Goal: Task Accomplishment & Management: Use online tool/utility

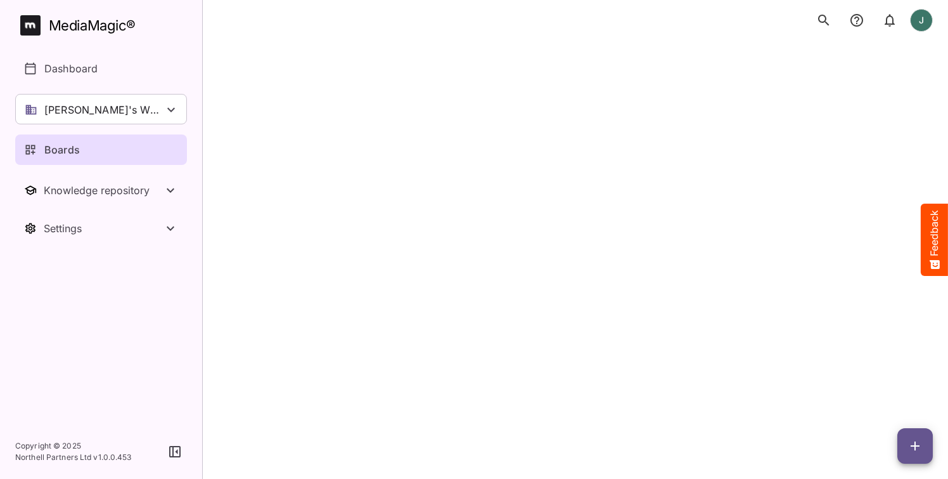
click at [82, 138] on link "Boards" at bounding box center [101, 149] width 172 height 30
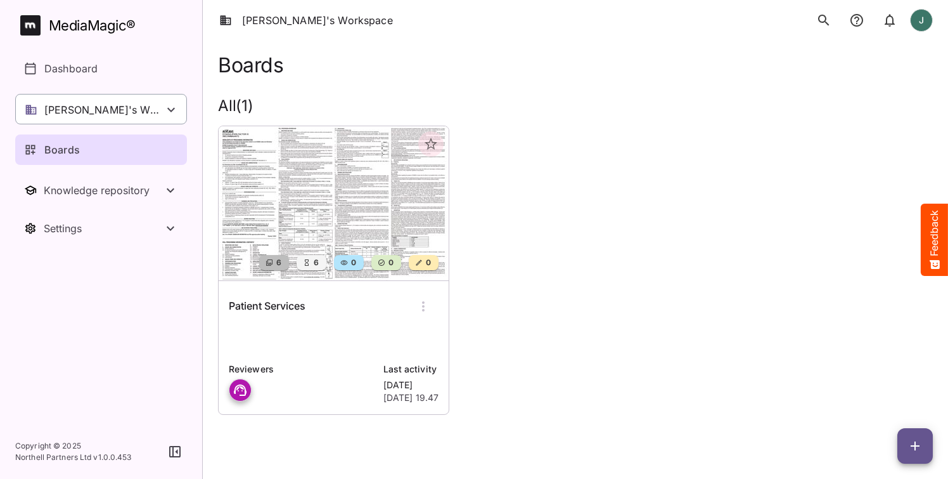
click at [144, 116] on div "[PERSON_NAME]'s Workspace" at bounding box center [101, 109] width 172 height 30
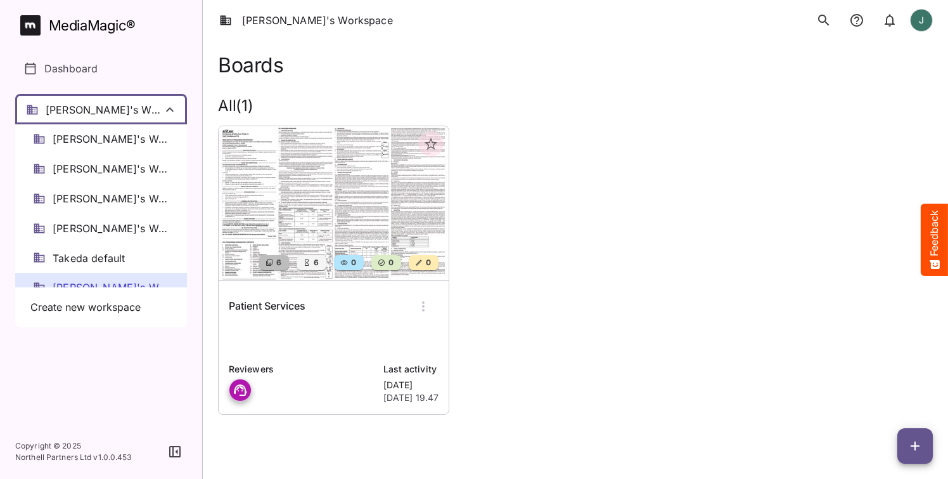
drag, startPoint x: 128, startPoint y: 368, endPoint x: 145, endPoint y: 338, distance: 34.4
click at [129, 366] on div at bounding box center [474, 239] width 948 height 479
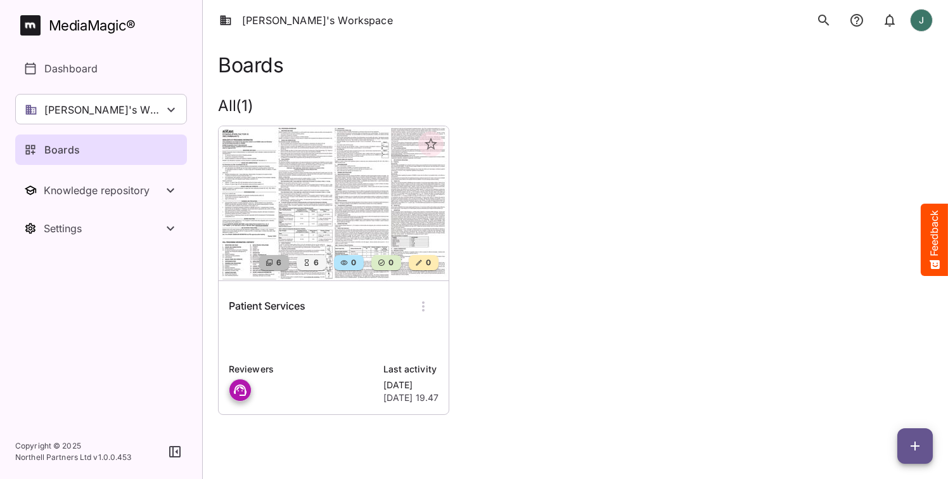
click at [117, 143] on div "Boards" at bounding box center [101, 149] width 155 height 15
click at [135, 106] on div "[PERSON_NAME]'s Workspace" at bounding box center [101, 109] width 172 height 30
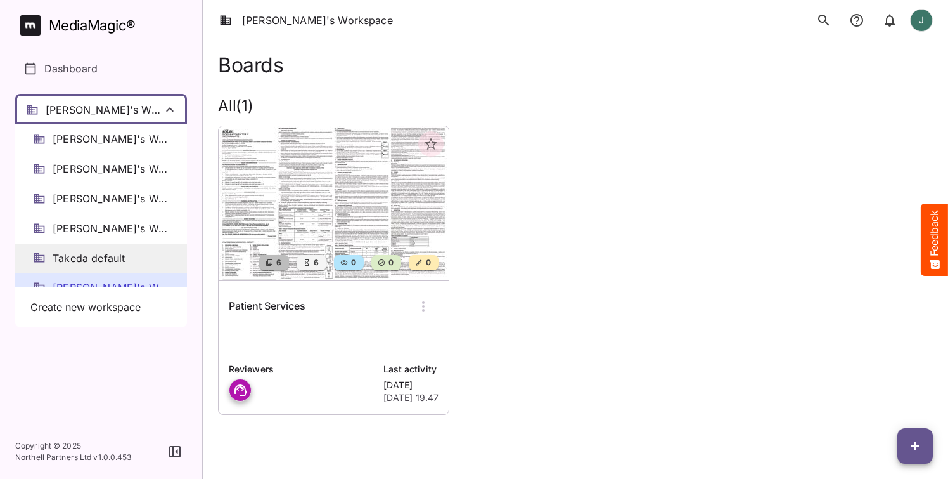
click at [122, 251] on span "Takeda default" at bounding box center [89, 258] width 72 height 15
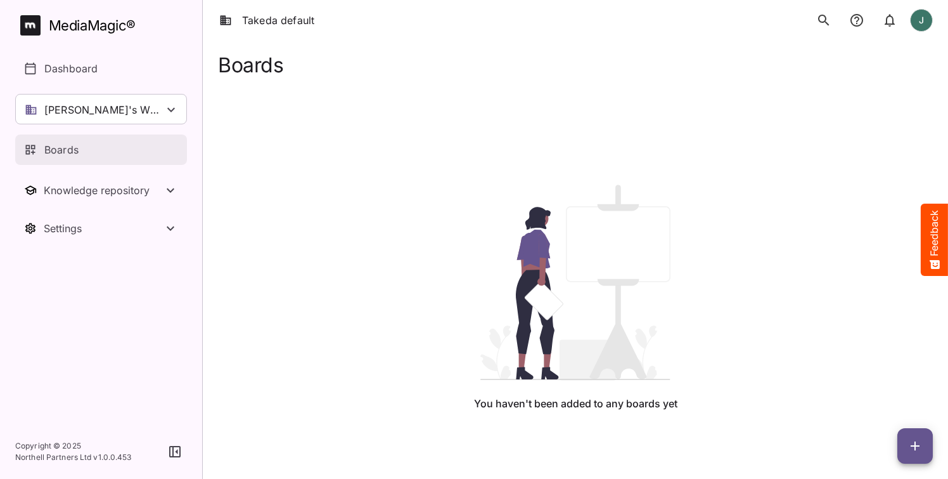
click at [94, 146] on div "Boards" at bounding box center [101, 149] width 155 height 15
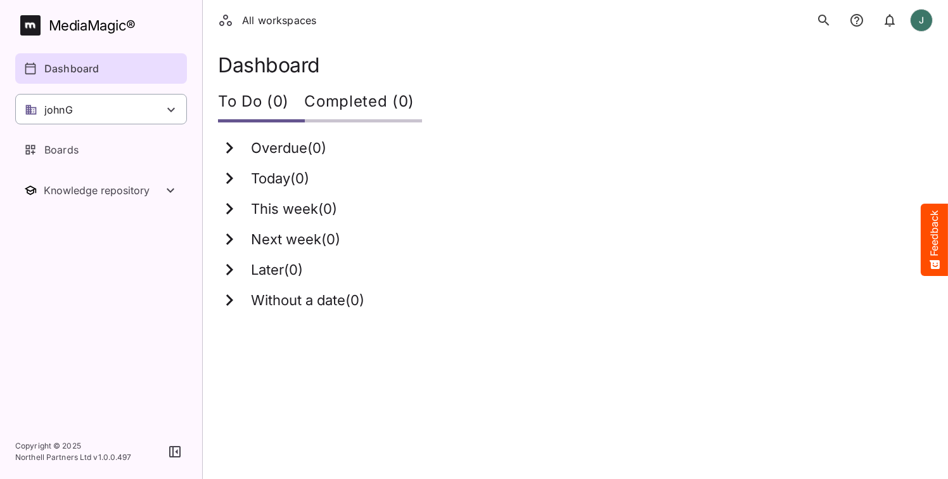
click at [108, 111] on div "johnG" at bounding box center [101, 109] width 172 height 30
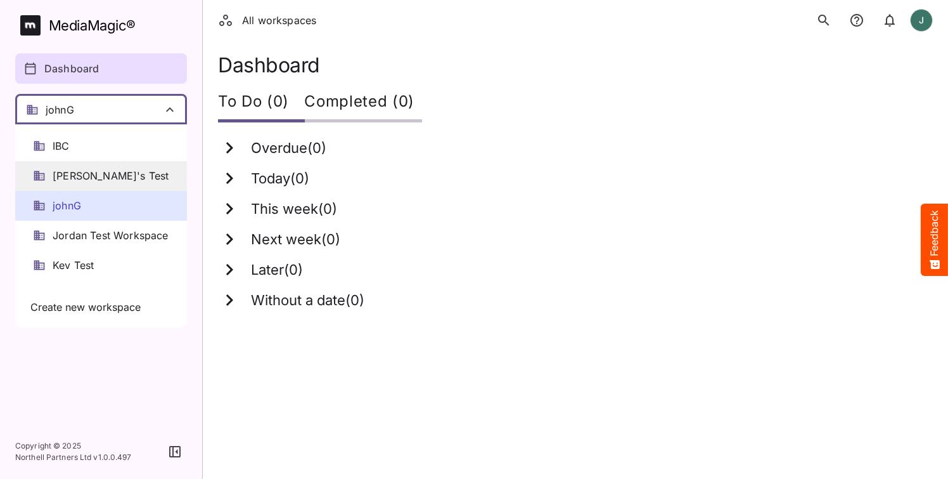
scroll to position [204, 0]
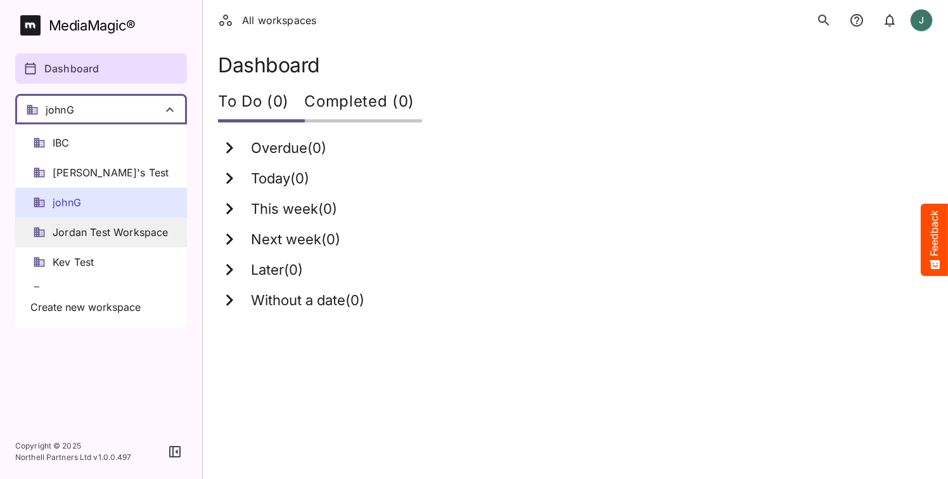
click at [106, 217] on div "Jordan Test Workspace" at bounding box center [101, 232] width 172 height 30
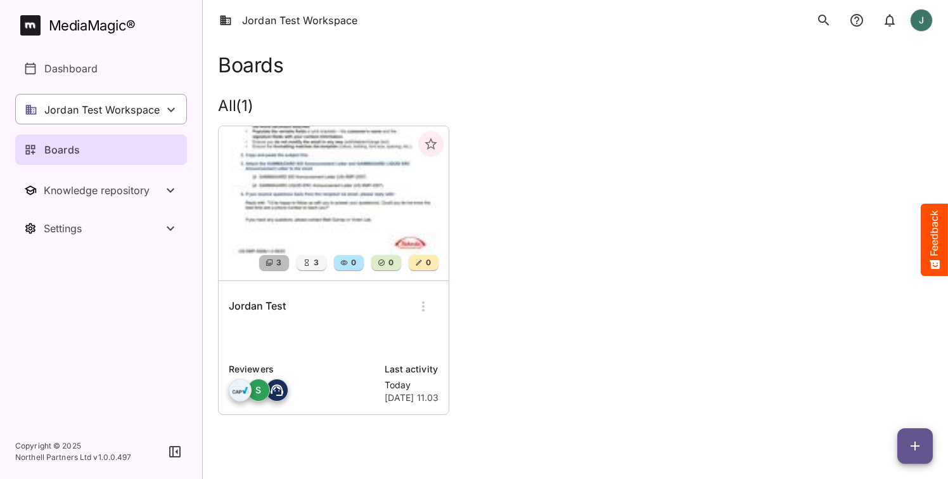
click at [134, 116] on p "Jordan Test Workspace" at bounding box center [101, 109] width 115 height 15
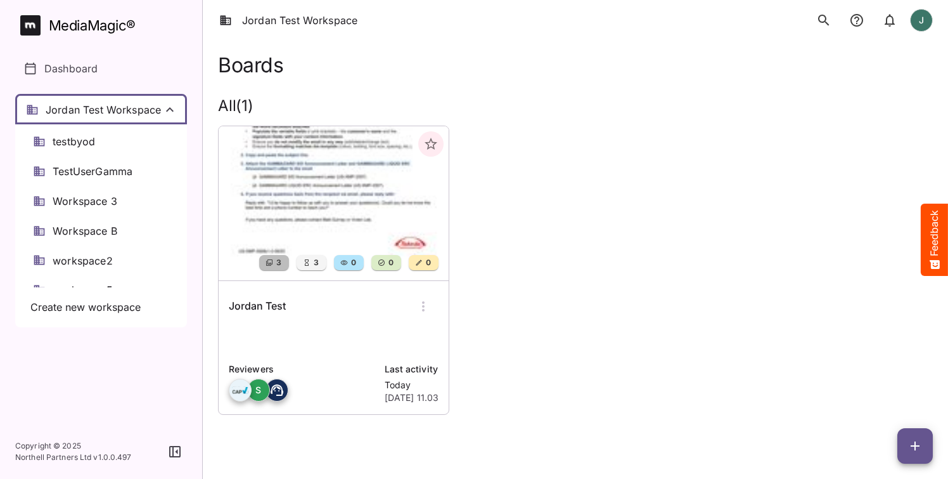
scroll to position [949, 0]
drag, startPoint x: 730, startPoint y: 215, endPoint x: 633, endPoint y: 217, distance: 97.0
click at [730, 215] on div at bounding box center [474, 239] width 948 height 479
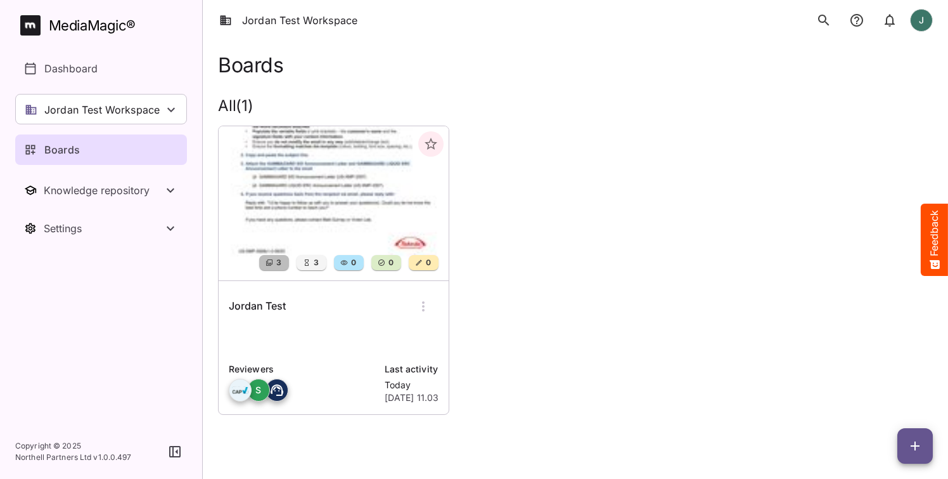
click at [134, 113] on p "Jordan Test Workspace" at bounding box center [101, 109] width 115 height 15
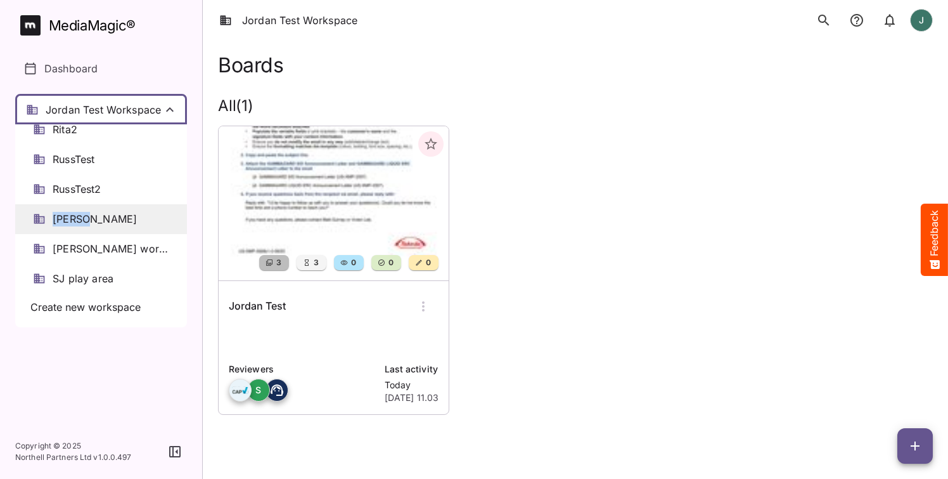
click at [113, 204] on div "Sergei" at bounding box center [101, 219] width 172 height 30
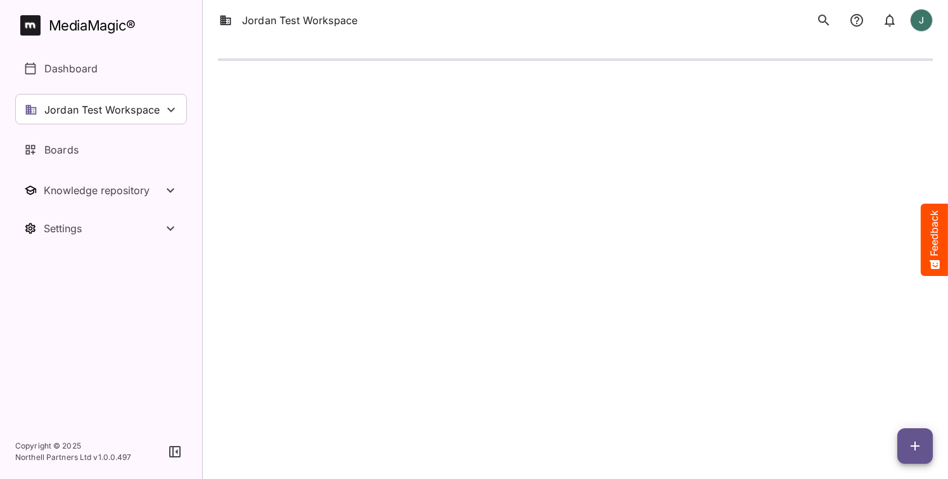
scroll to position [693, 0]
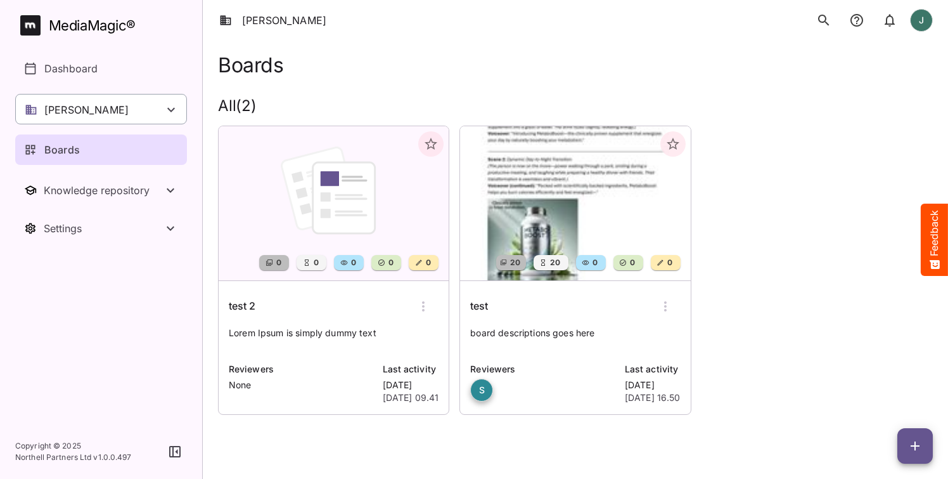
click at [152, 116] on div "Sergei" at bounding box center [101, 109] width 172 height 30
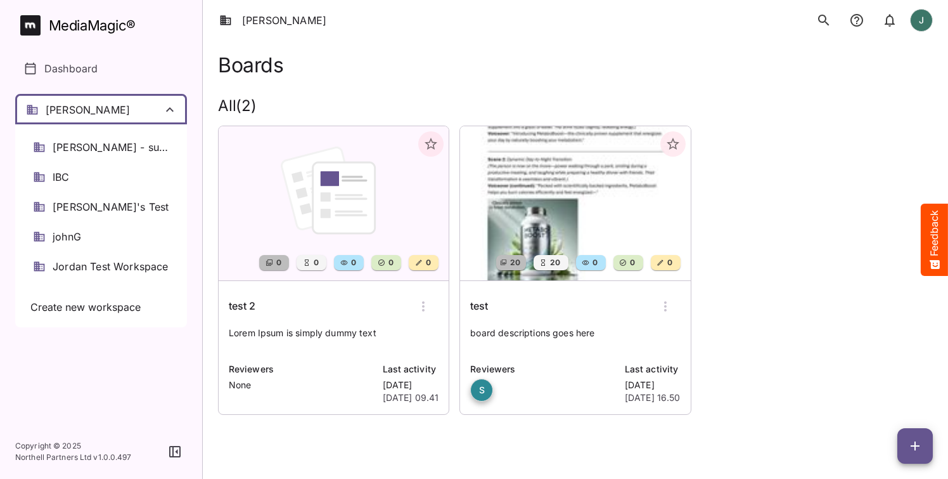
scroll to position [153, 0]
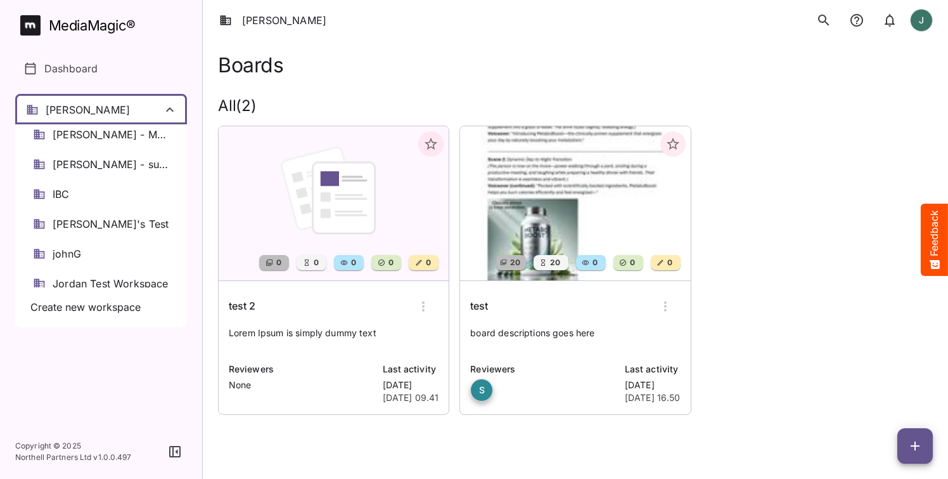
click at [107, 244] on div "johnG" at bounding box center [101, 254] width 172 height 30
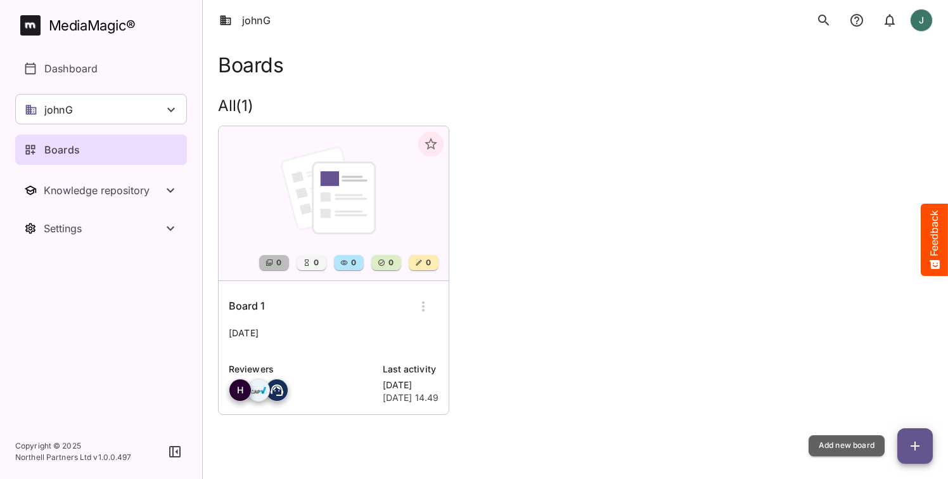
click at [917, 439] on icon "button" at bounding box center [915, 445] width 15 height 15
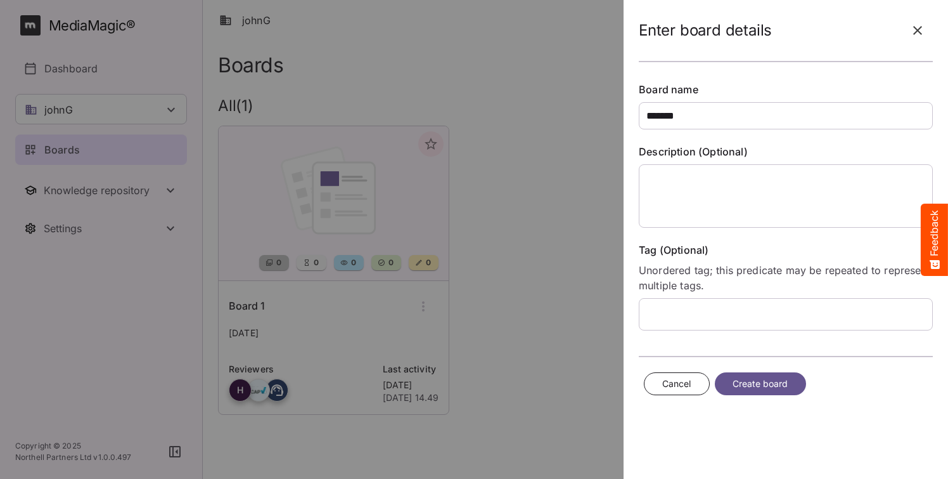
type input "*******"
click at [743, 384] on span "Create board" at bounding box center [761, 384] width 56 height 16
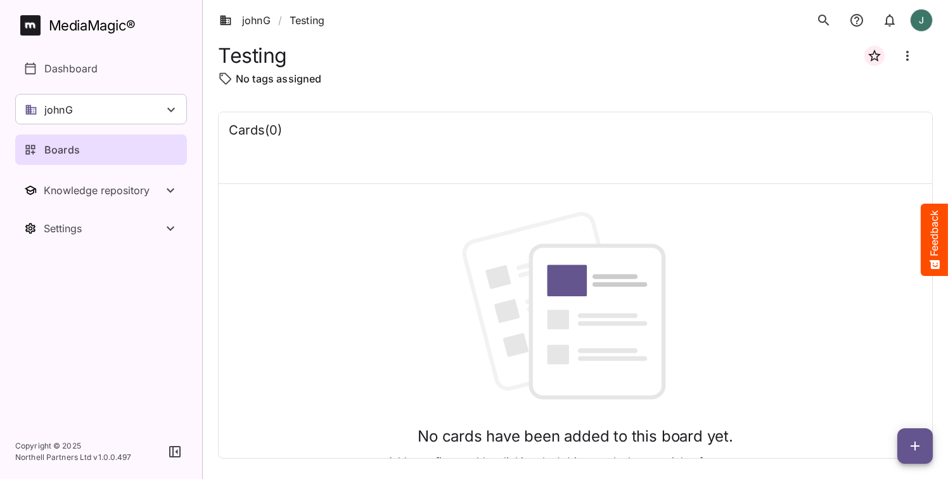
click at [907, 441] on span "button" at bounding box center [915, 445] width 35 height 15
click at [887, 391] on p "Add new lane" at bounding box center [883, 392] width 68 height 15
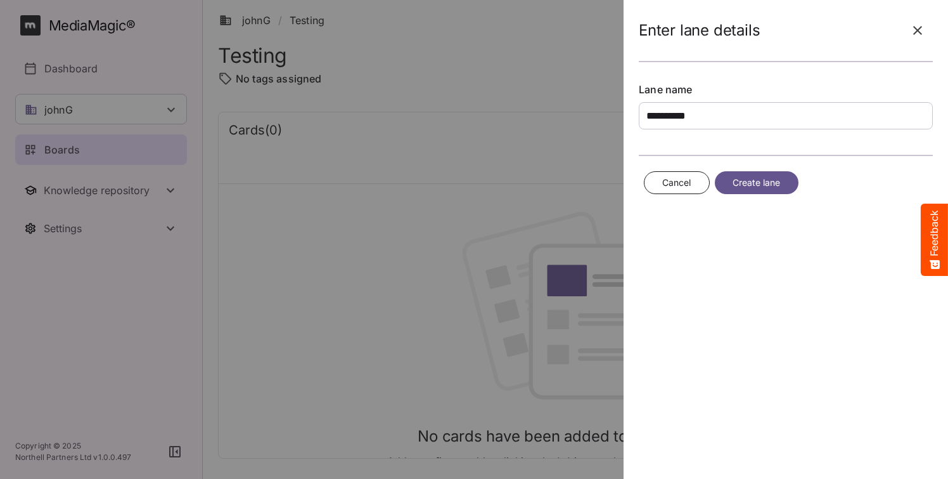
type input "**********"
click at [752, 188] on span "Create lane" at bounding box center [757, 183] width 48 height 16
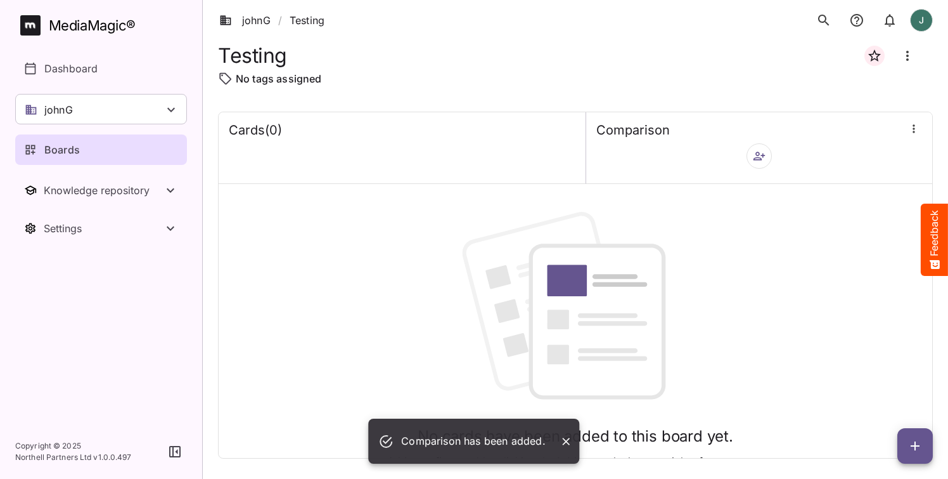
click at [919, 446] on icon "button" at bounding box center [915, 445] width 15 height 15
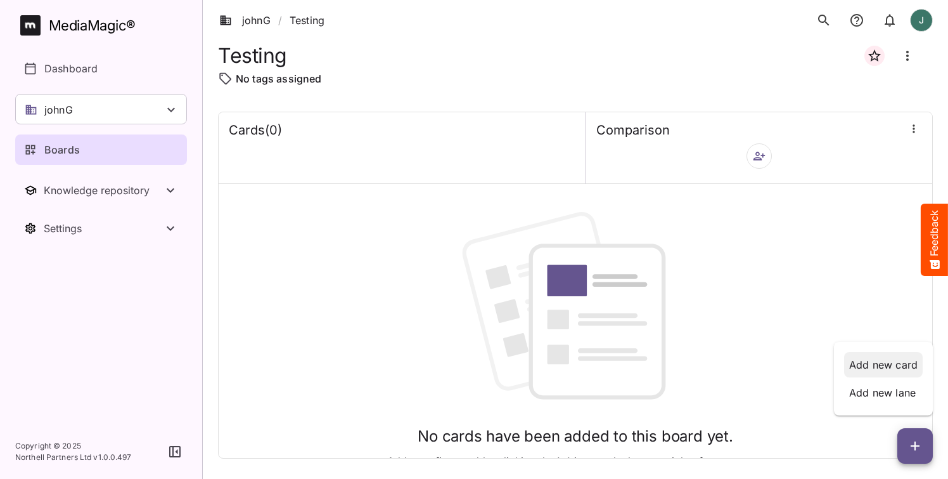
click at [892, 364] on p "Add new card" at bounding box center [883, 364] width 68 height 15
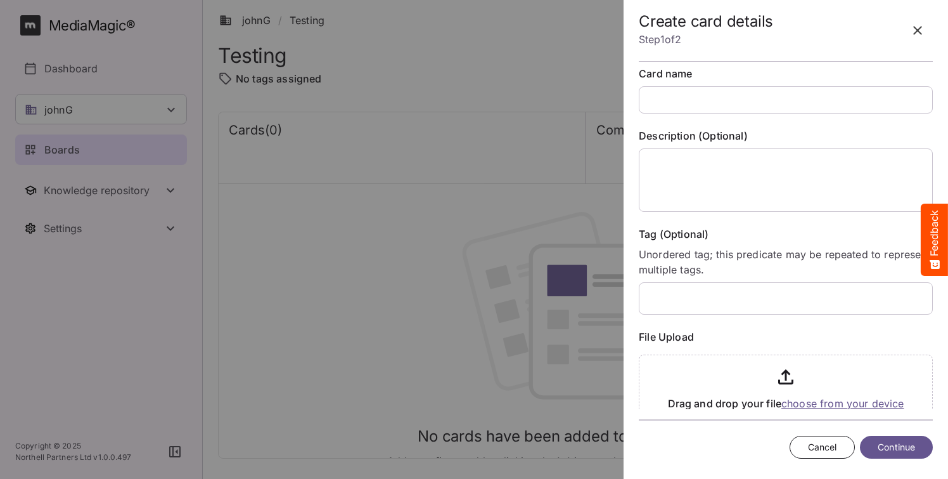
scroll to position [15, 0]
paste input "**********"
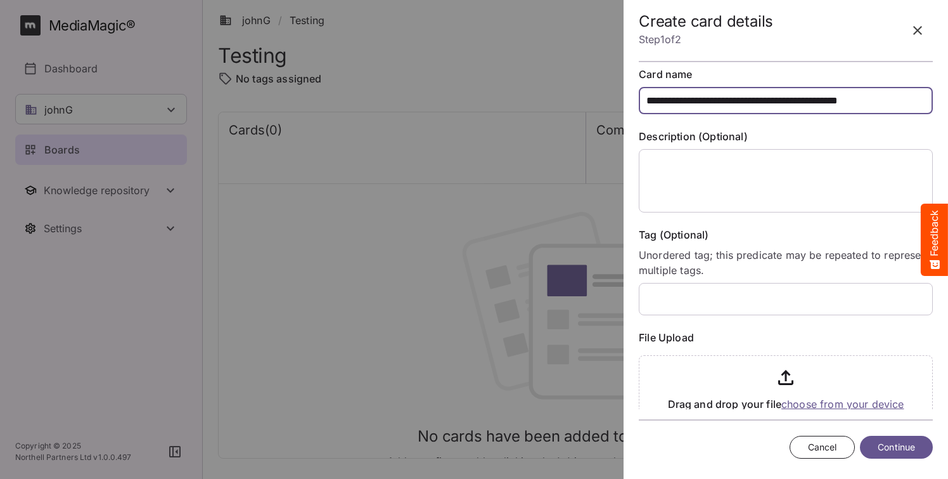
type input "**********"
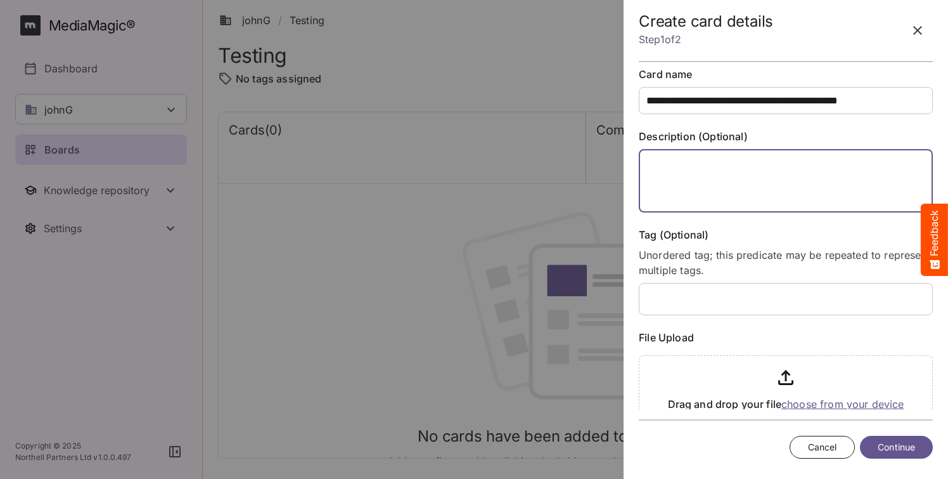
click at [690, 162] on textarea at bounding box center [786, 180] width 294 height 63
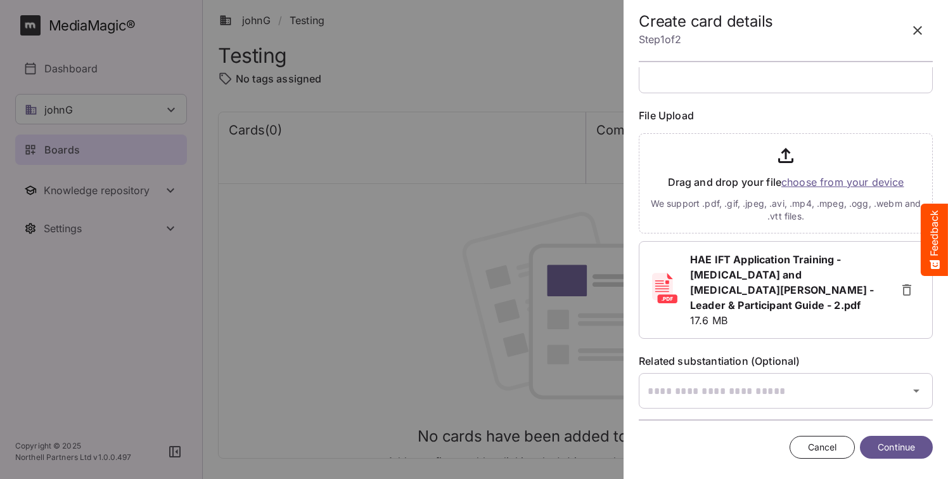
scroll to position [236, 0]
type textarea "**"
click at [889, 448] on span "Continue" at bounding box center [896, 447] width 37 height 16
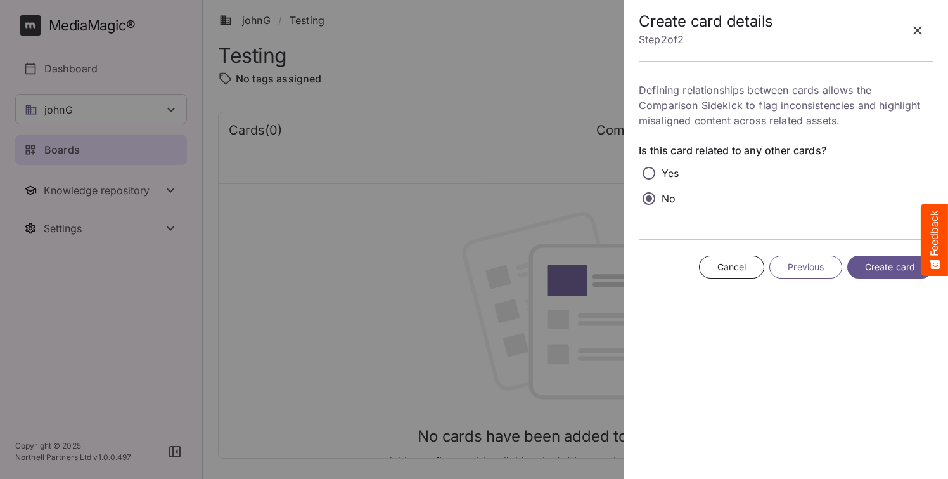
scroll to position [0, 0]
click at [881, 272] on span "Create card" at bounding box center [890, 267] width 50 height 16
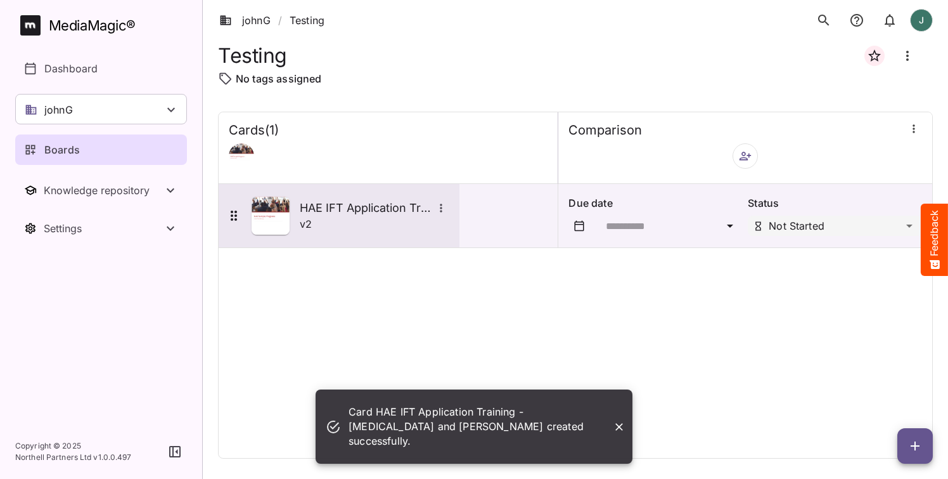
click at [266, 217] on img at bounding box center [271, 215] width 38 height 38
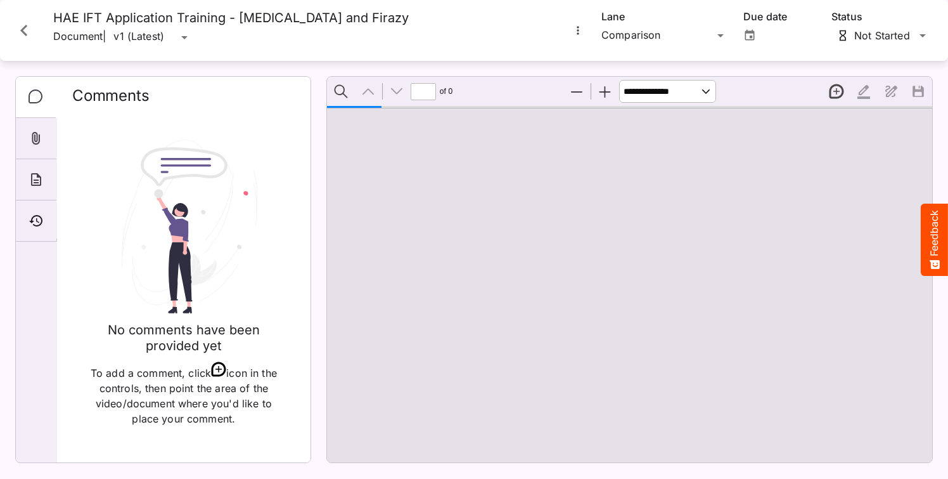
click at [583, 32] on icon "More options for HAE IFT Application Training - Takhzyro and Firazy" at bounding box center [578, 30] width 13 height 13
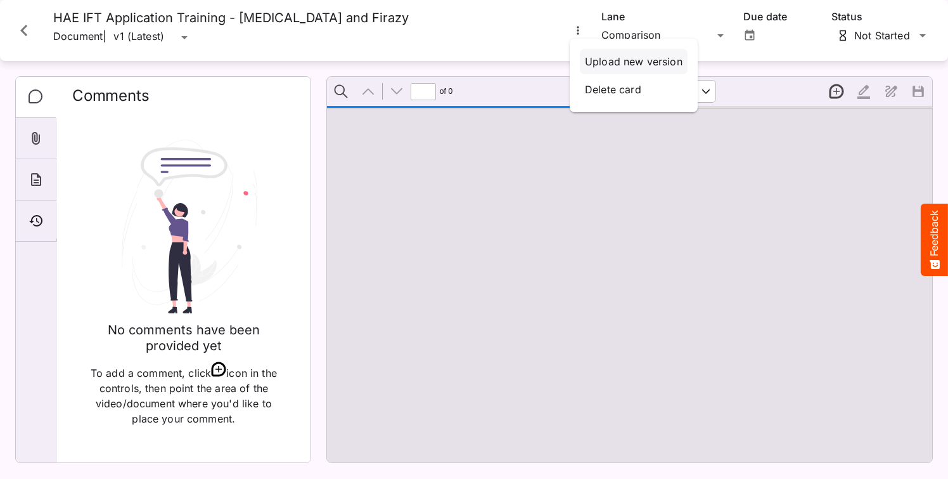
type input "*"
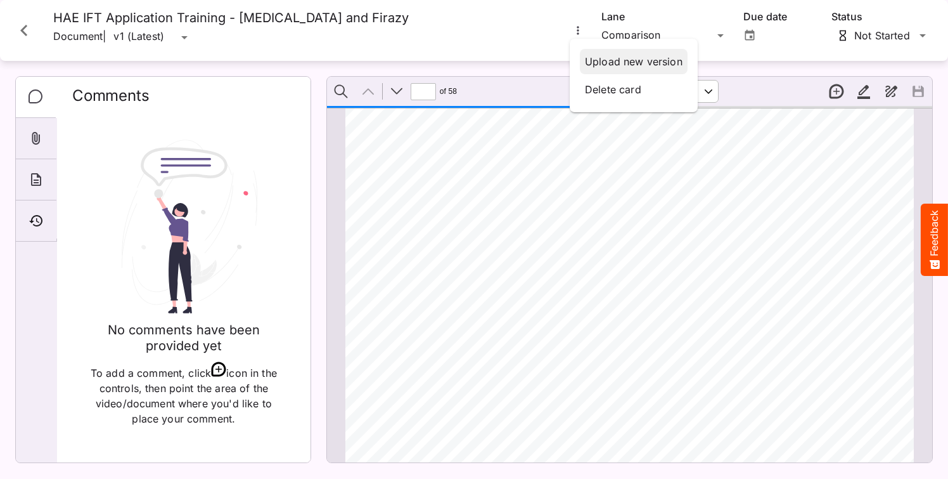
click at [620, 67] on p "Upload new version" at bounding box center [634, 61] width 98 height 15
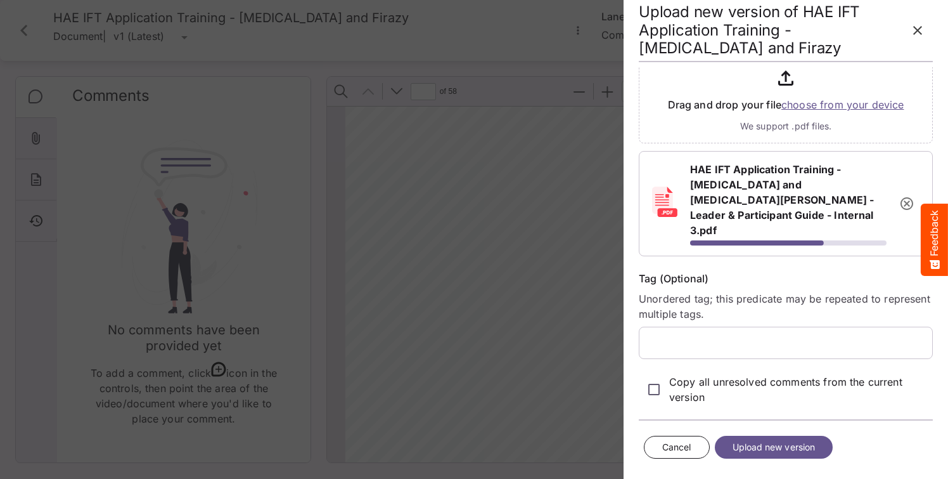
scroll to position [146, 0]
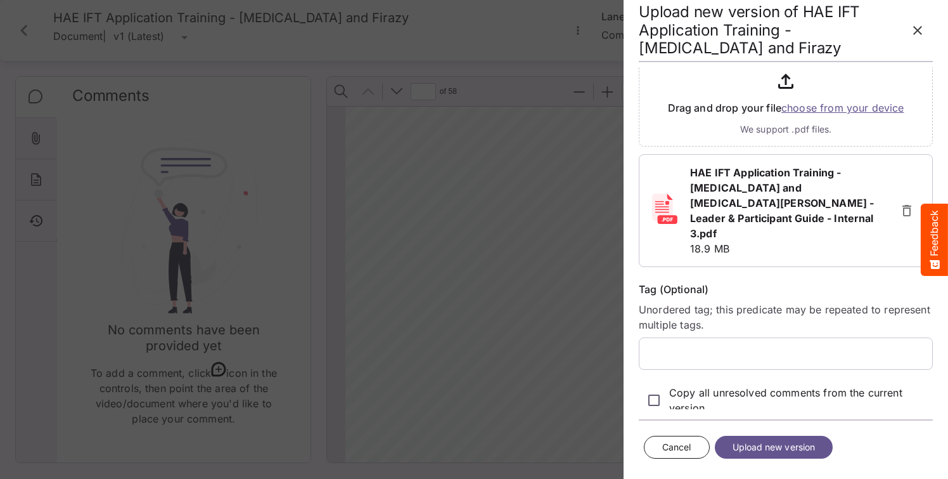
click at [801, 449] on span "Upload new version" at bounding box center [774, 447] width 83 height 16
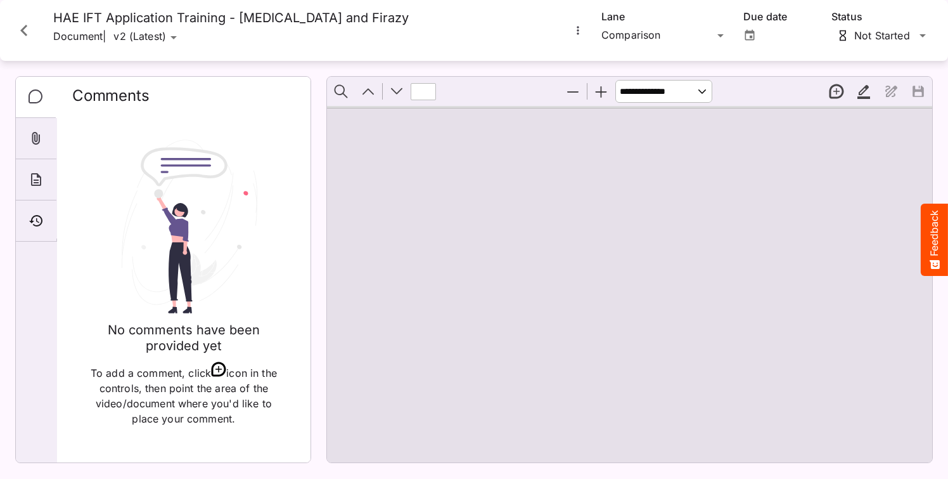
click at [583, 29] on icon "More options for HAE IFT Application Training - Takhzyro and Firazy" at bounding box center [578, 30] width 13 height 13
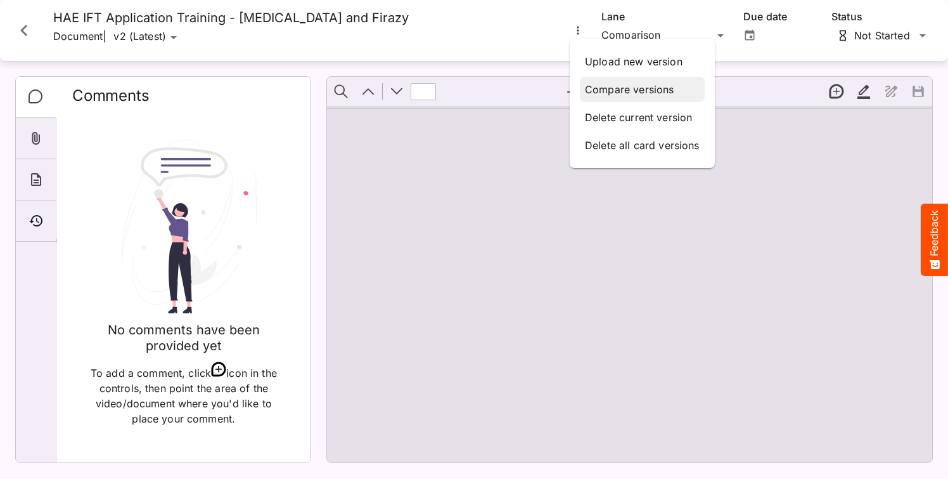
click at [610, 86] on p "Compare versions" at bounding box center [642, 89] width 115 height 15
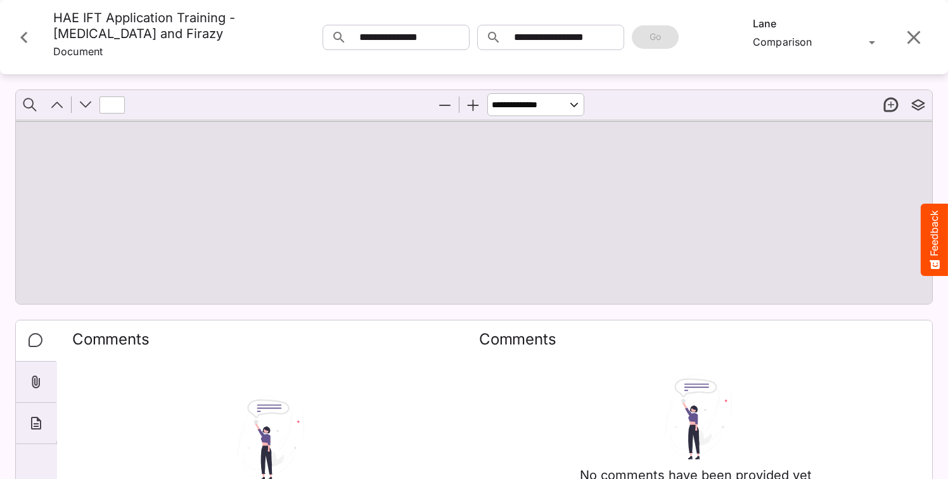
click at [24, 42] on icon "Close card" at bounding box center [23, 37] width 7 height 11
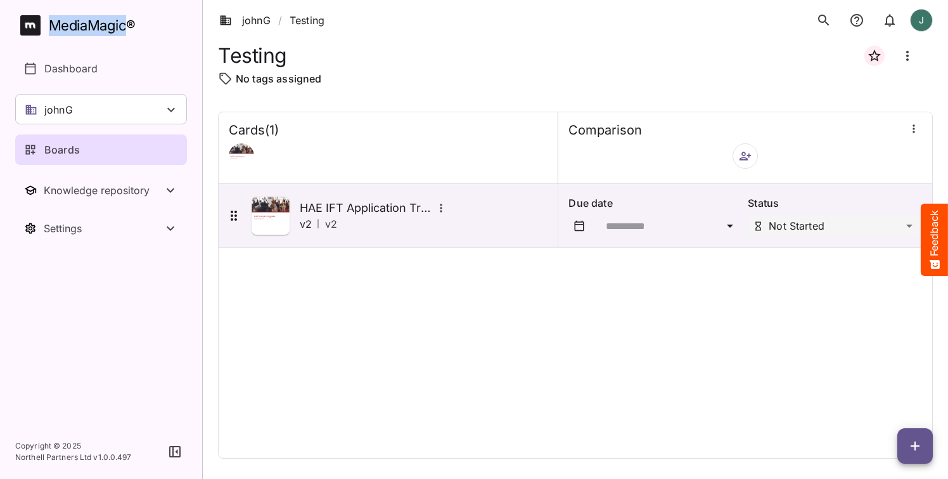
click at [24, 42] on div "MediaMagic ® Dashboard johnG BasicSearchTestWorkspace Clearcast 1 Default E2ETe…" at bounding box center [101, 129] width 172 height 228
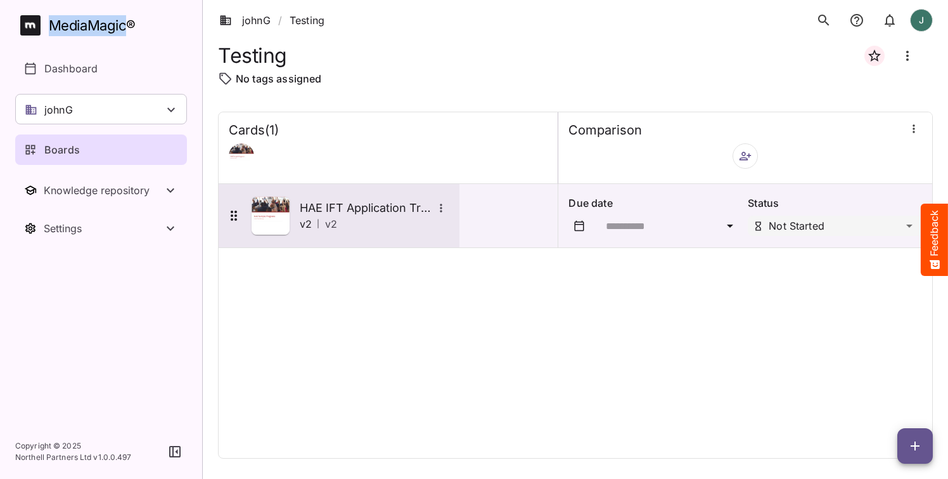
click at [276, 213] on img at bounding box center [271, 215] width 38 height 38
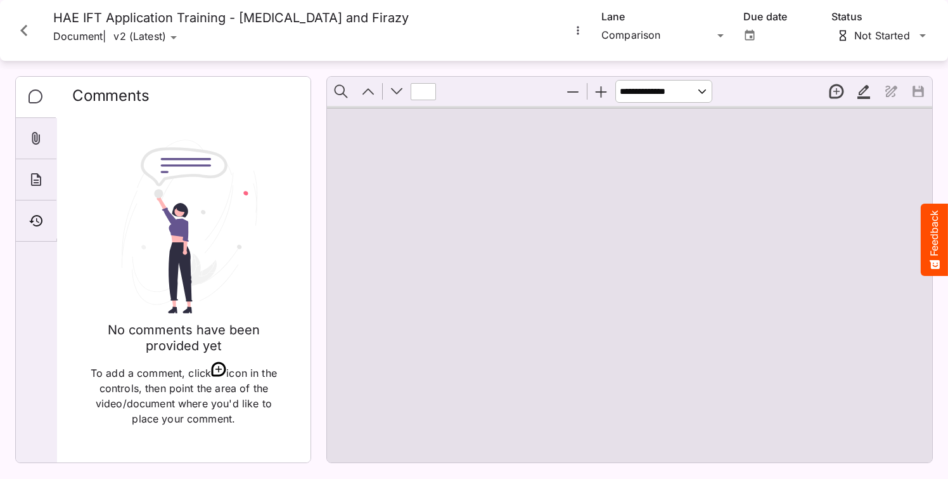
click at [580, 34] on icon "More options for HAE IFT Application Training - Takhzyro and Firazy" at bounding box center [578, 30] width 13 height 13
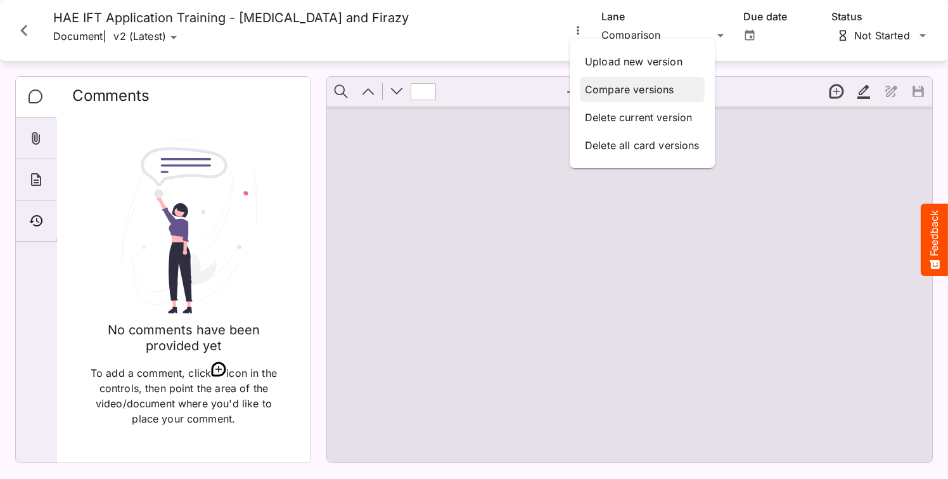
click at [609, 91] on p "Compare versions" at bounding box center [642, 89] width 115 height 15
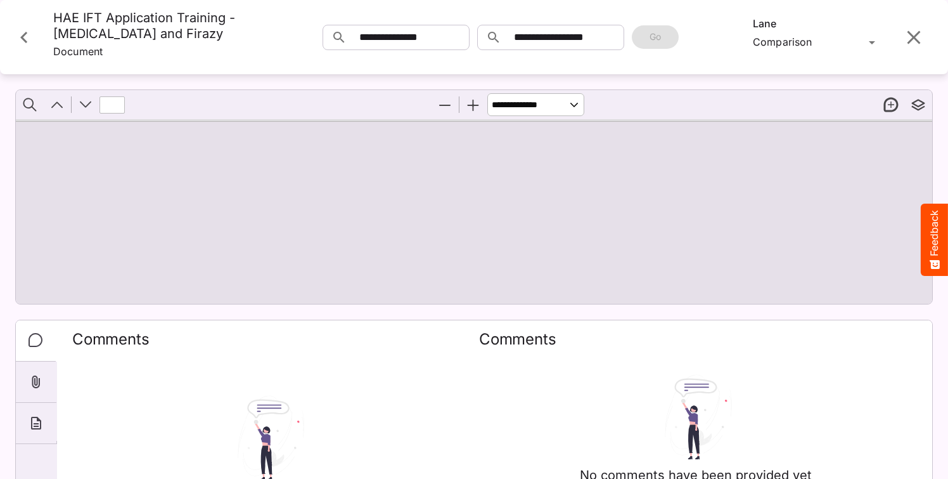
click at [775, 221] on div at bounding box center [474, 211] width 917 height 184
click at [478, 115] on button "Zoom In" at bounding box center [473, 104] width 27 height 27
click at [453, 117] on button "Zoom Out" at bounding box center [445, 104] width 27 height 27
click at [454, 117] on button "Zoom Out" at bounding box center [445, 104] width 27 height 27
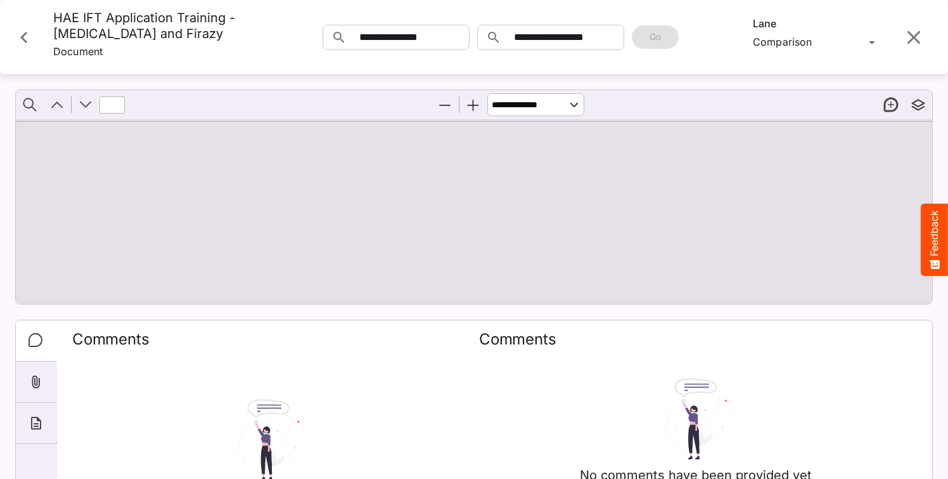
click at [471, 118] on button "Zoom In" at bounding box center [473, 104] width 27 height 27
drag, startPoint x: 471, startPoint y: 118, endPoint x: 477, endPoint y: 116, distance: 6.6
click at [471, 118] on button "Zoom In" at bounding box center [473, 104] width 27 height 27
click at [614, 64] on div "**********" at bounding box center [501, 37] width 356 height 54
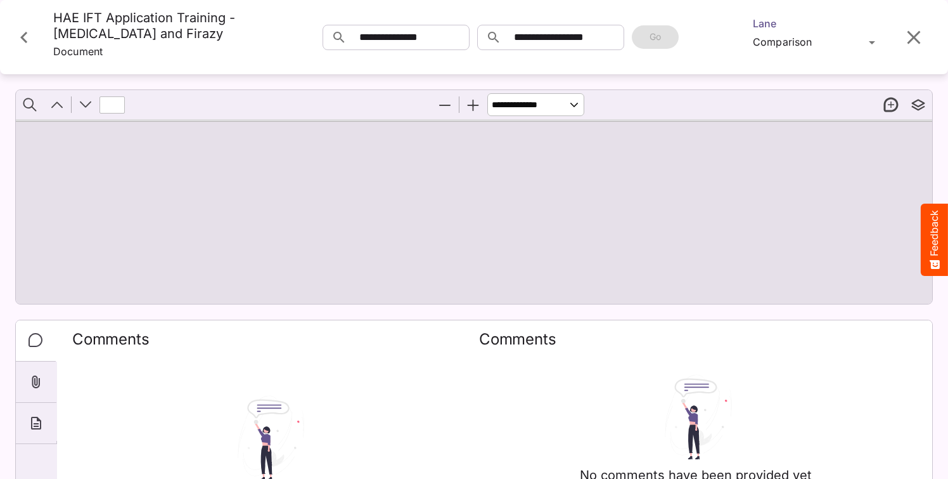
click at [817, 51] on div "johnG / Testing J MediaMagic ® Dashboard johnG BasicSearchTestWorkspace Clearca…" at bounding box center [474, 236] width 948 height 473
drag, startPoint x: 817, startPoint y: 51, endPoint x: 689, endPoint y: 71, distance: 129.5
click at [26, 46] on icon "Close card" at bounding box center [24, 37] width 23 height 23
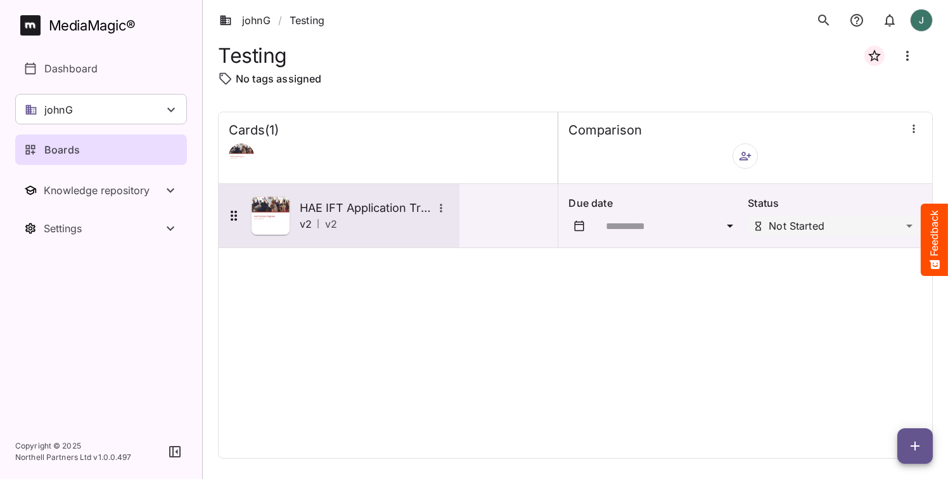
click at [280, 214] on img at bounding box center [271, 215] width 38 height 38
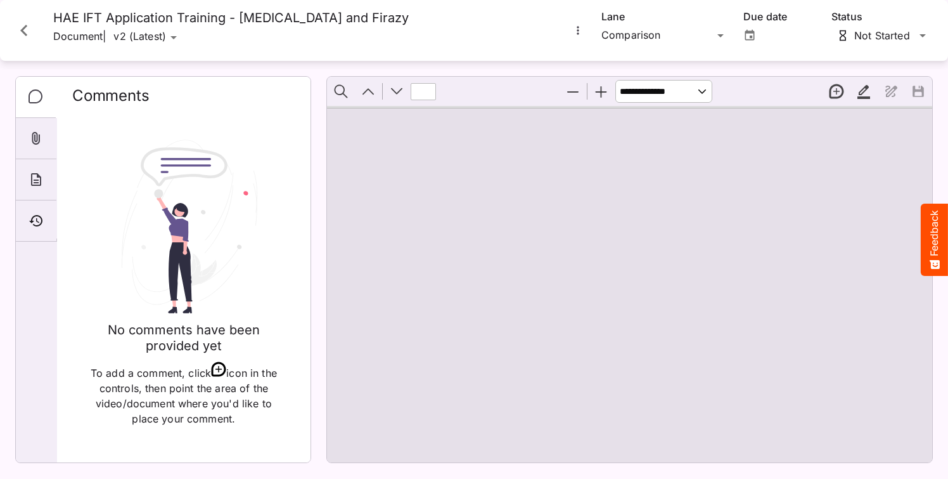
click at [16, 33] on icon "Close card" at bounding box center [24, 30] width 23 height 23
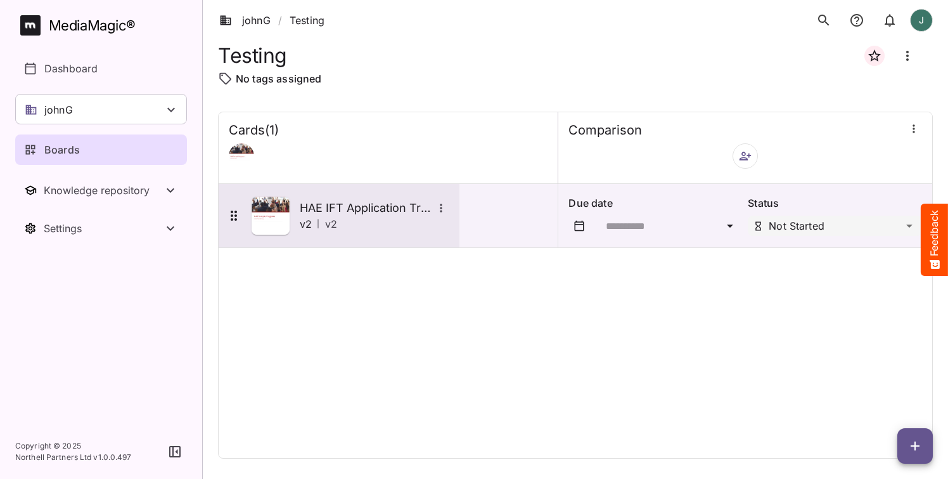
click at [259, 214] on img at bounding box center [271, 215] width 38 height 38
